Goal: Information Seeking & Learning: Find specific fact

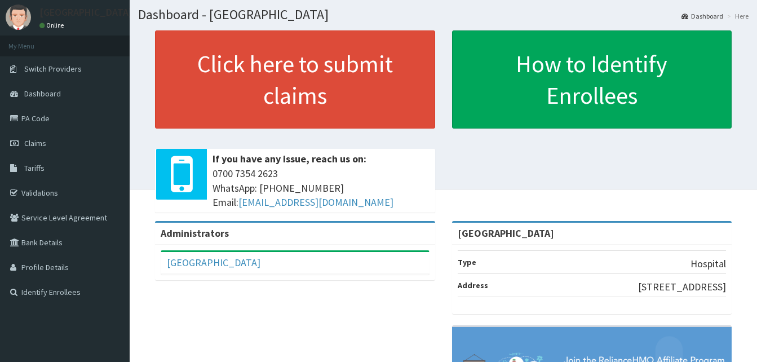
scroll to position [30, 0]
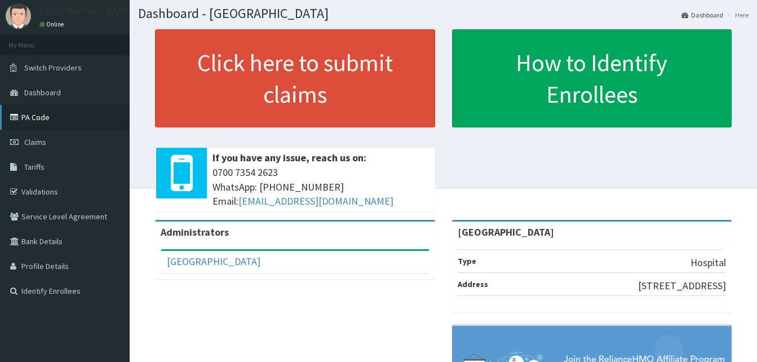
click at [43, 109] on link "PA Code" at bounding box center [65, 117] width 130 height 25
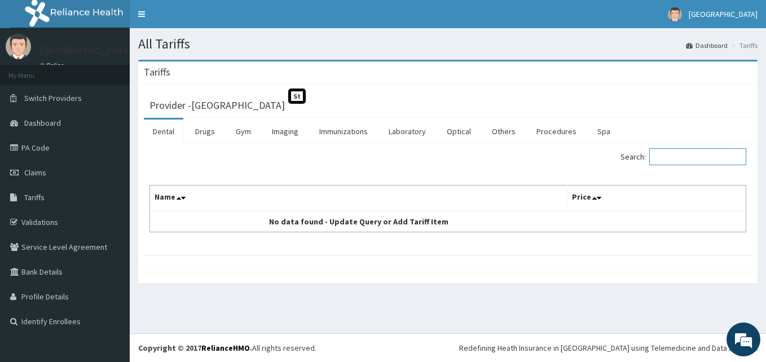
click at [675, 163] on input "Search:" at bounding box center [697, 156] width 97 height 17
type input "cough"
click at [197, 125] on link "Drugs" at bounding box center [205, 132] width 38 height 24
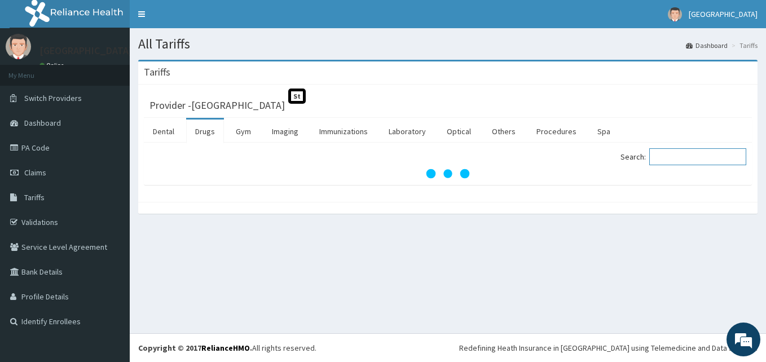
click at [674, 161] on input "Search:" at bounding box center [697, 156] width 97 height 17
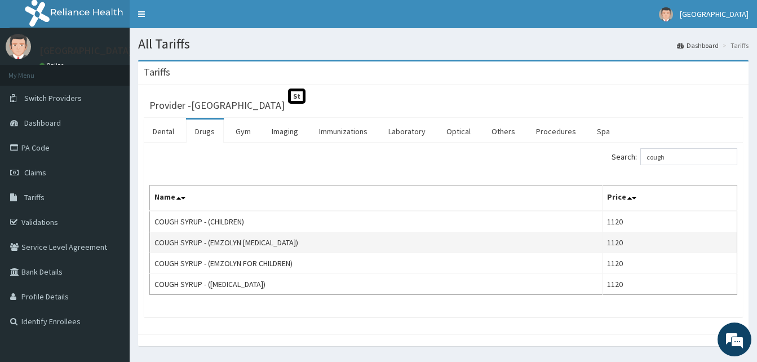
click at [383, 233] on td "COUGH SYRUP - (EMZOLYN [MEDICAL_DATA])" at bounding box center [376, 242] width 453 height 21
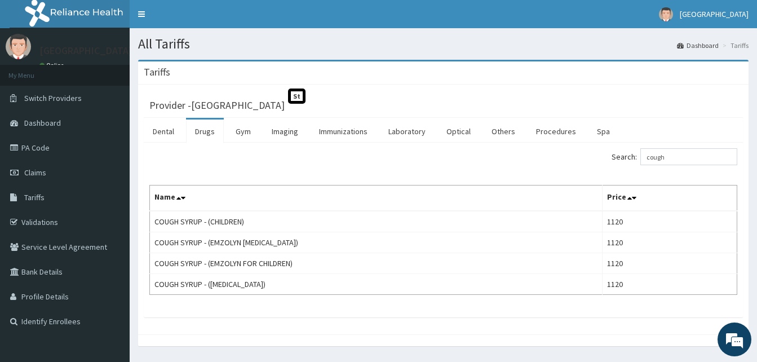
scroll to position [33, 0]
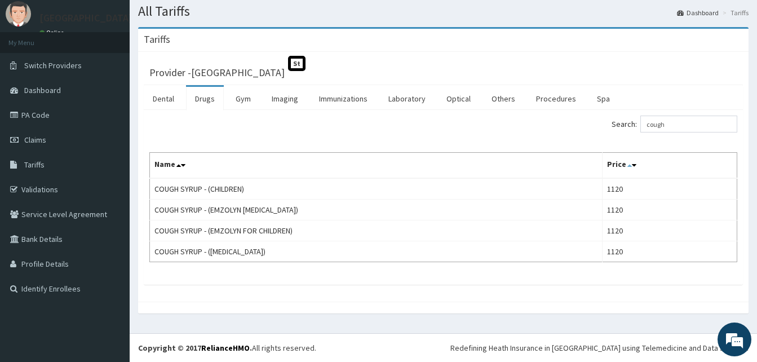
click at [628, 165] on icon at bounding box center [629, 165] width 5 height 8
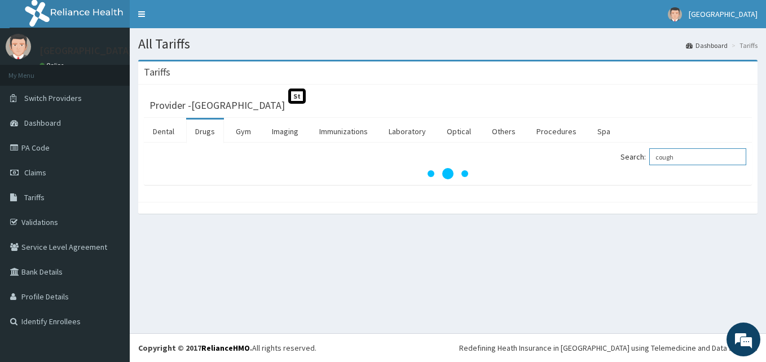
click at [696, 156] on input "cough" at bounding box center [697, 156] width 97 height 17
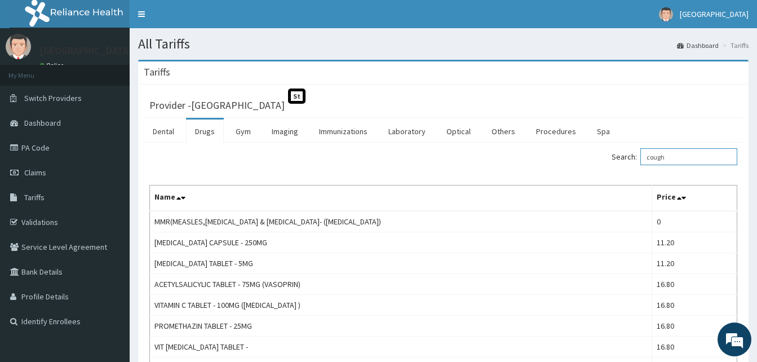
click at [696, 156] on input "cough" at bounding box center [688, 156] width 97 height 17
click at [684, 198] on icon at bounding box center [684, 198] width 5 height 8
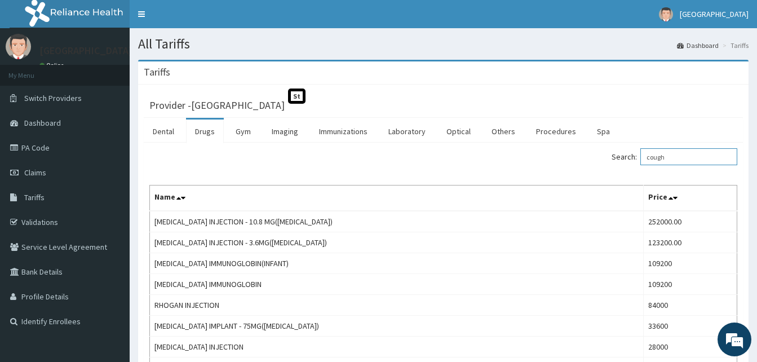
click at [671, 152] on input "cough" at bounding box center [688, 156] width 97 height 17
click at [675, 157] on input "cough" at bounding box center [688, 156] width 97 height 17
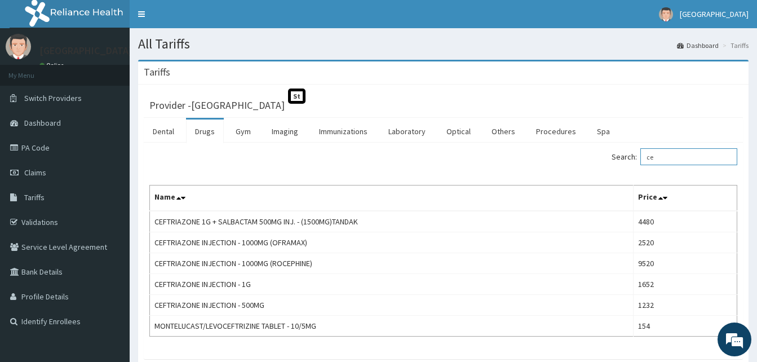
type input "c"
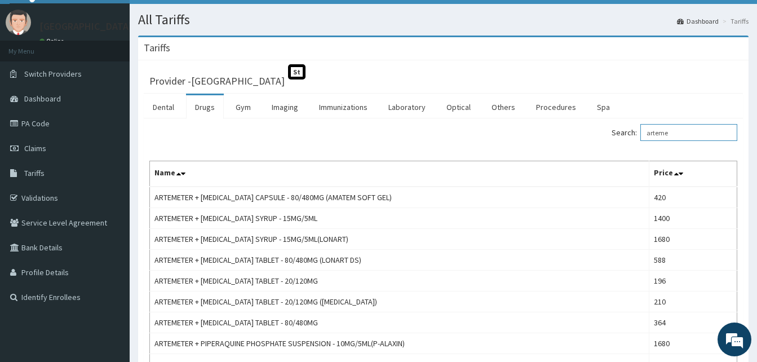
scroll to position [17, 0]
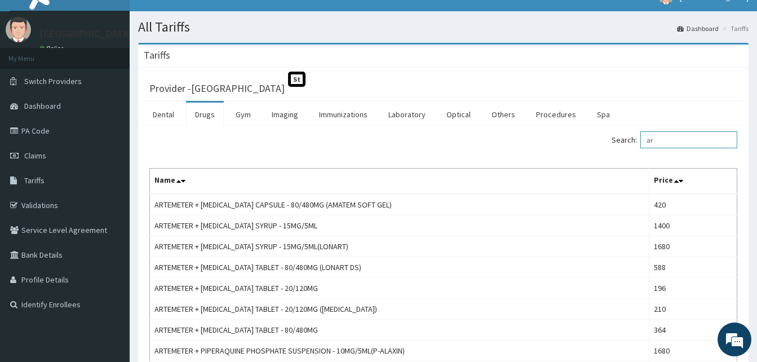
type input "a"
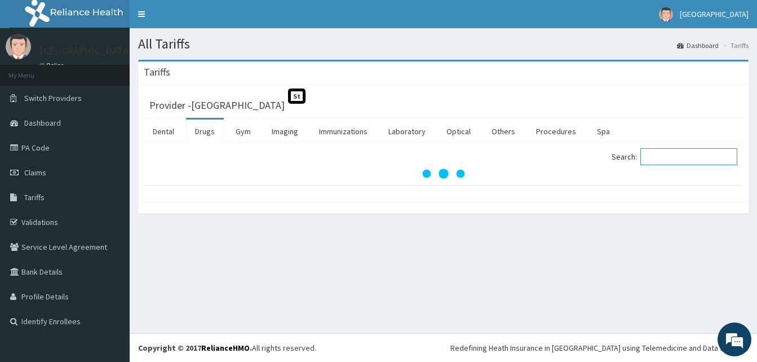
scroll to position [0, 0]
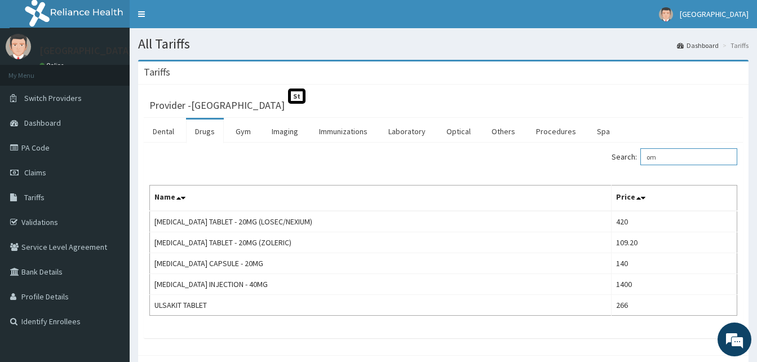
type input "o"
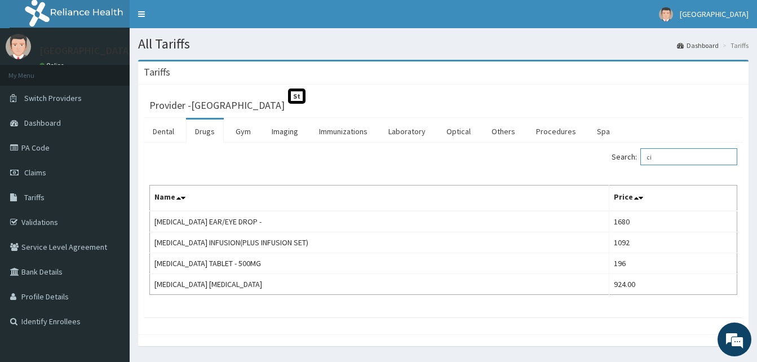
type input "c"
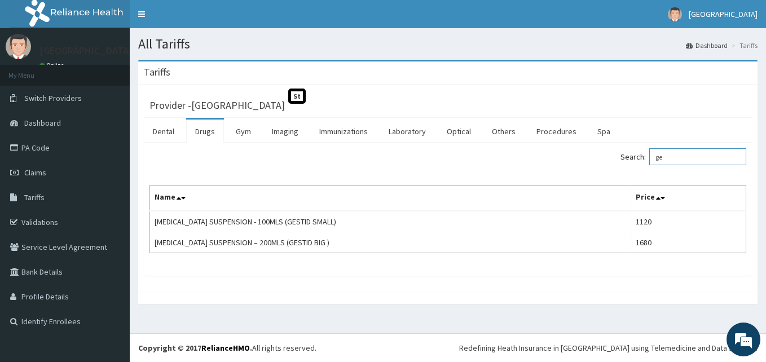
type input "g"
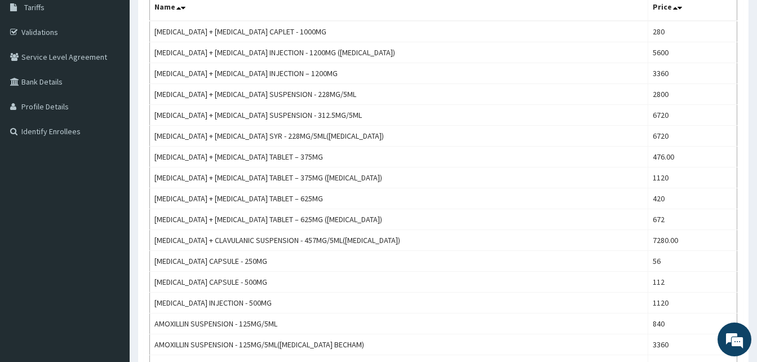
scroll to position [192, 0]
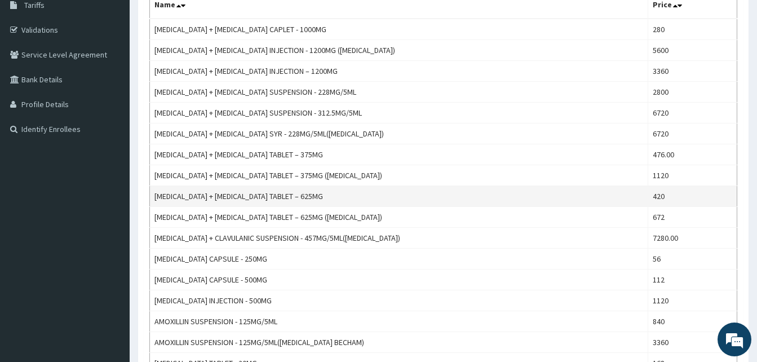
click at [663, 199] on td "420" at bounding box center [692, 196] width 89 height 21
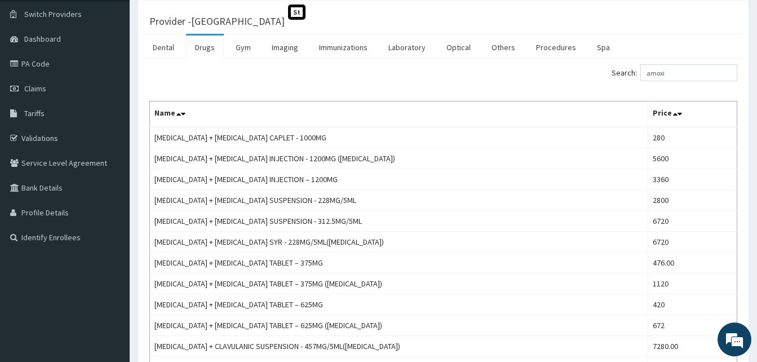
scroll to position [83, 0]
click at [684, 68] on input "amoxi" at bounding box center [688, 73] width 97 height 17
type input "a"
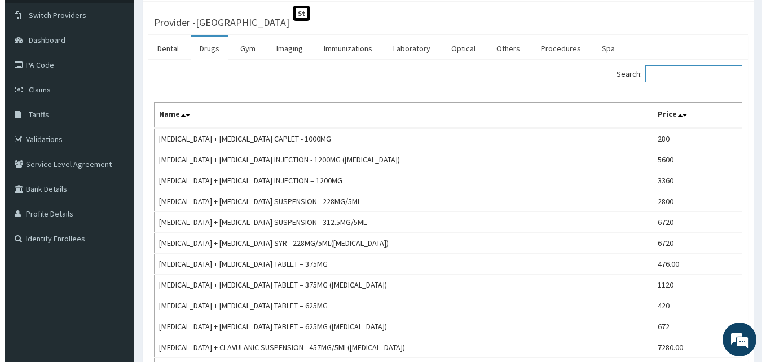
scroll to position [0, 0]
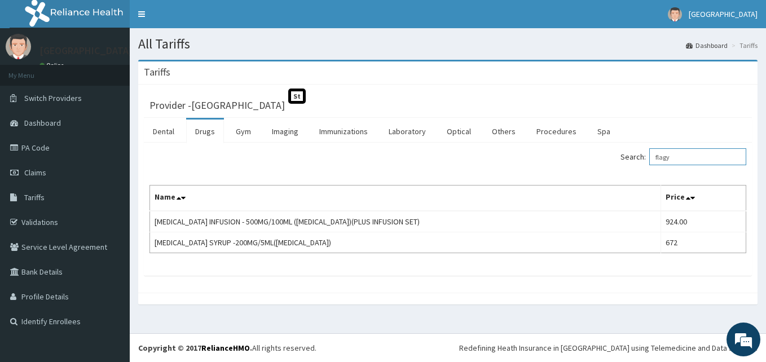
type input "flagy"
click at [470, 275] on div "Search: flagy Name Price [MEDICAL_DATA] INFUSION - 500MG/100ML ([MEDICAL_DATA])…" at bounding box center [448, 209] width 608 height 133
click at [457, 276] on div "Search: flagy Name Price [MEDICAL_DATA] INFUSION - 500MG/100ML ([MEDICAL_DATA])…" at bounding box center [448, 209] width 608 height 133
click at [51, 143] on link "PA Code" at bounding box center [65, 147] width 130 height 25
